Goal: Information Seeking & Learning: Understand process/instructions

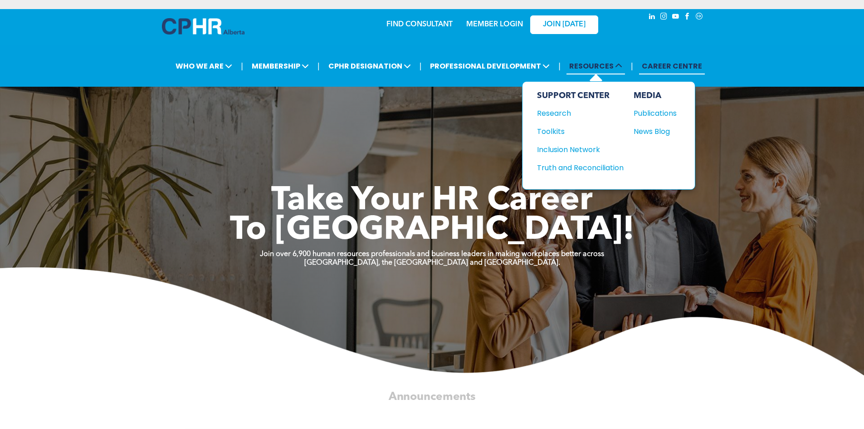
click at [623, 69] on span "RESOURCES" at bounding box center [596, 66] width 59 height 17
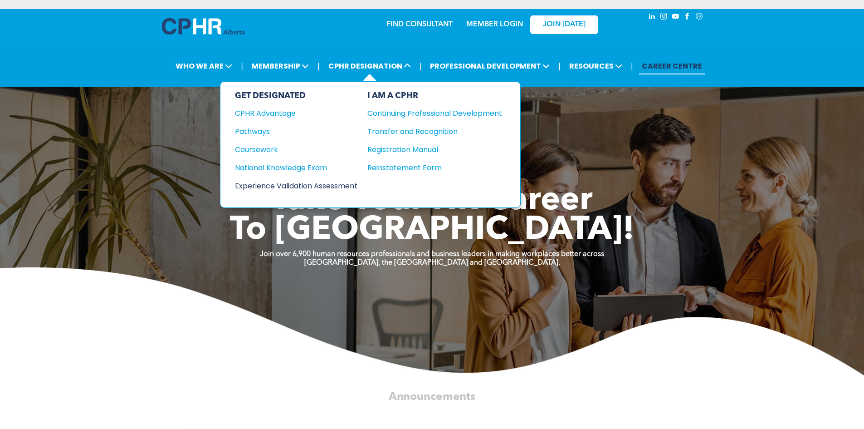
click at [345, 183] on div "Experience Validation Assessment" at bounding box center [290, 185] width 110 height 11
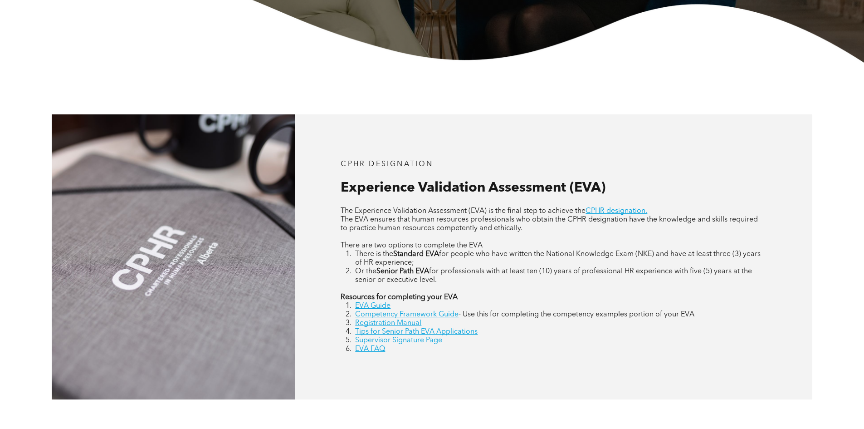
scroll to position [318, 0]
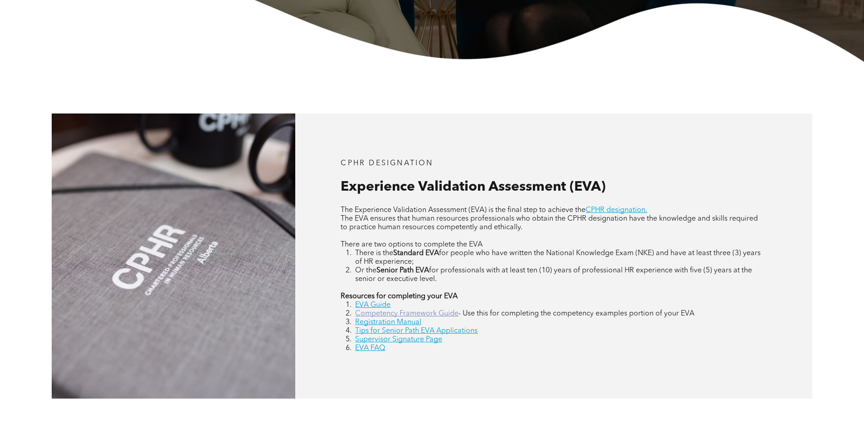
click at [436, 310] on link "Competency Framework Guide" at bounding box center [406, 313] width 103 height 7
click at [436, 312] on link "Competency Framework Guide" at bounding box center [406, 313] width 103 height 7
click at [410, 314] on link "Competency Framework Guide" at bounding box center [406, 313] width 103 height 7
click at [371, 317] on link "Competency Framework Guide" at bounding box center [406, 313] width 103 height 7
click at [402, 324] on link "Registration Manual" at bounding box center [388, 321] width 66 height 7
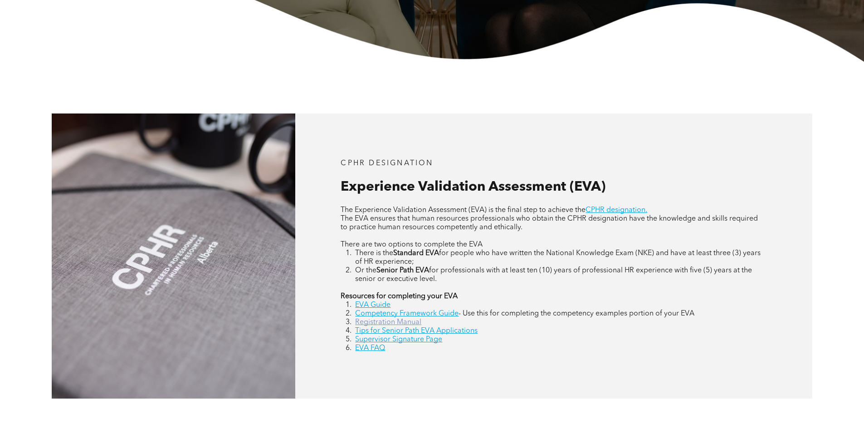
click at [382, 319] on link "Registration Manual" at bounding box center [388, 321] width 66 height 7
